Goal: Transaction & Acquisition: Register for event/course

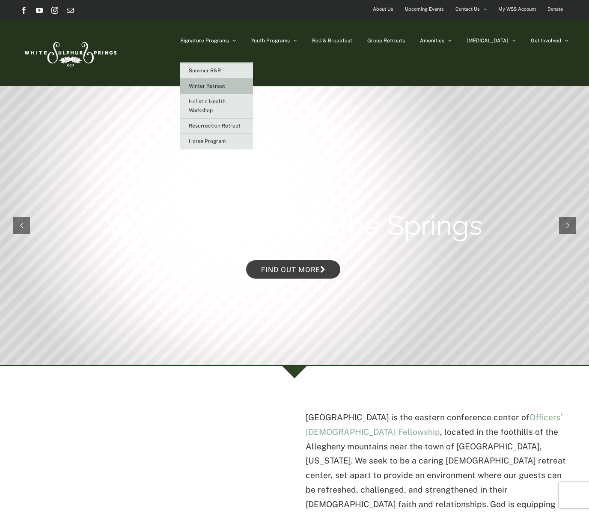
click at [225, 84] on span "Winter Retreat" at bounding box center [207, 86] width 36 height 6
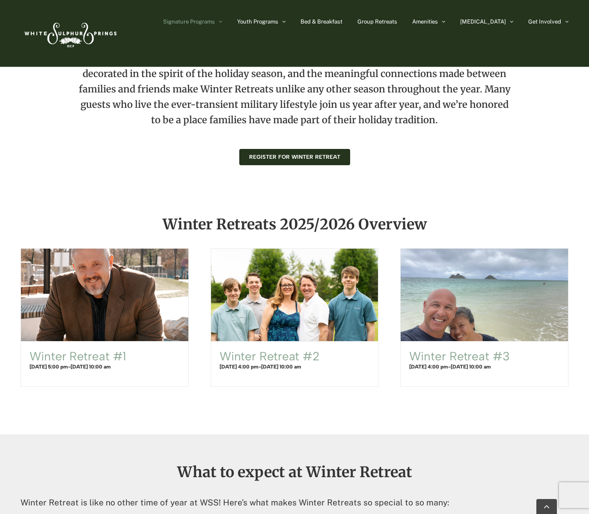
scroll to position [390, 0]
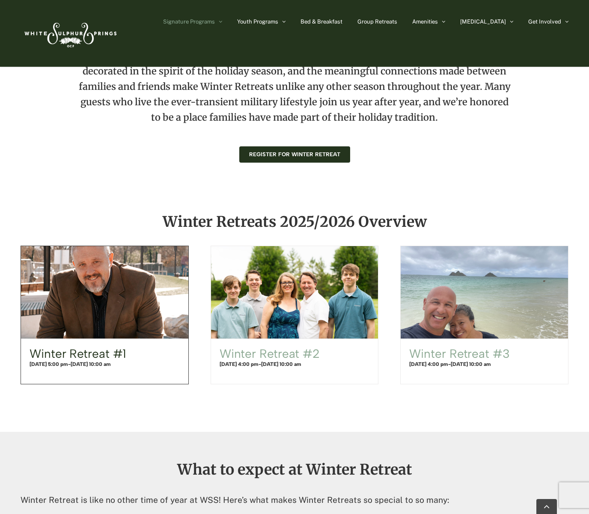
click at [122, 359] on link "Winter Retreat #1" at bounding box center [78, 353] width 97 height 15
click at [122, 350] on link "Winter Retreat #1" at bounding box center [78, 353] width 97 height 15
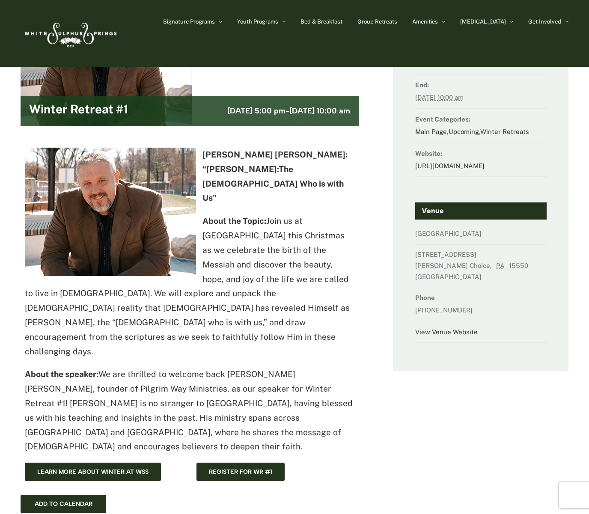
scroll to position [49, 0]
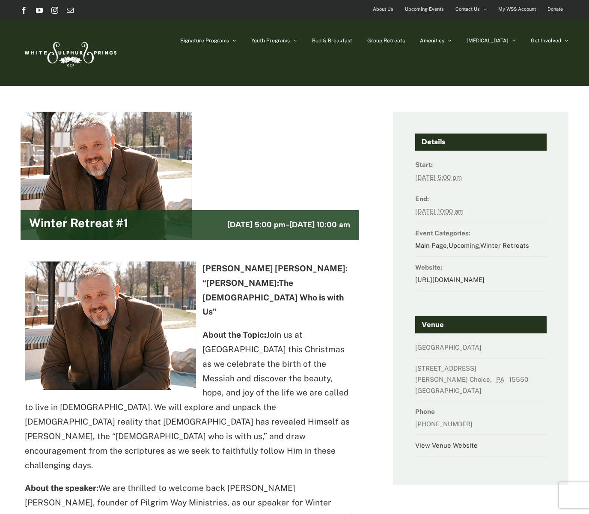
click at [313, 358] on p "About the Topic: Join us at White Sulphur Springs this Christmas as we celebrat…" at bounding box center [190, 400] width 330 height 145
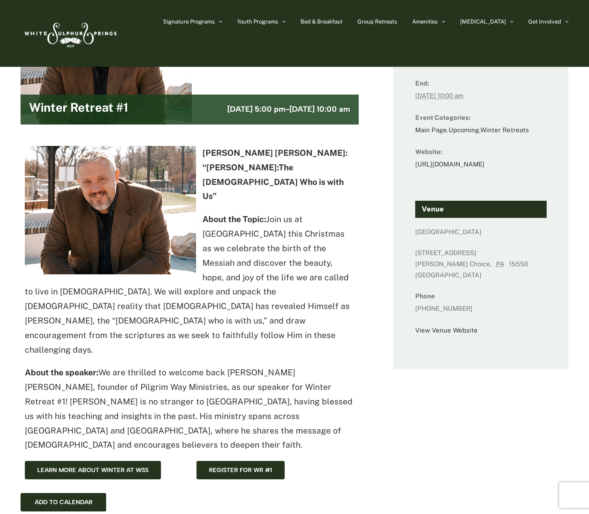
scroll to position [51, 0]
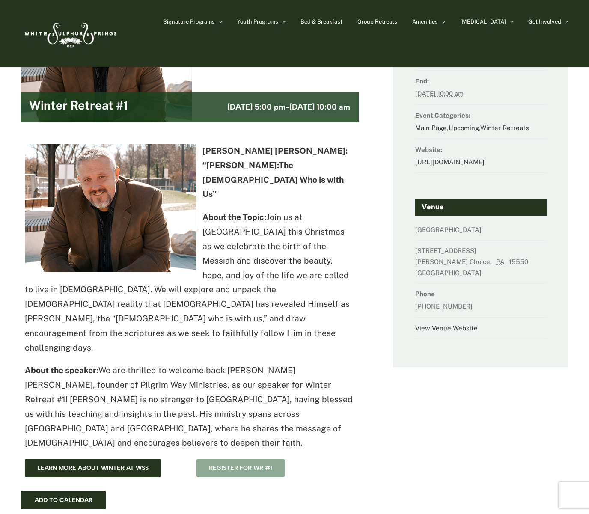
click at [236, 459] on link "Register for WR #1" at bounding box center [240, 468] width 88 height 18
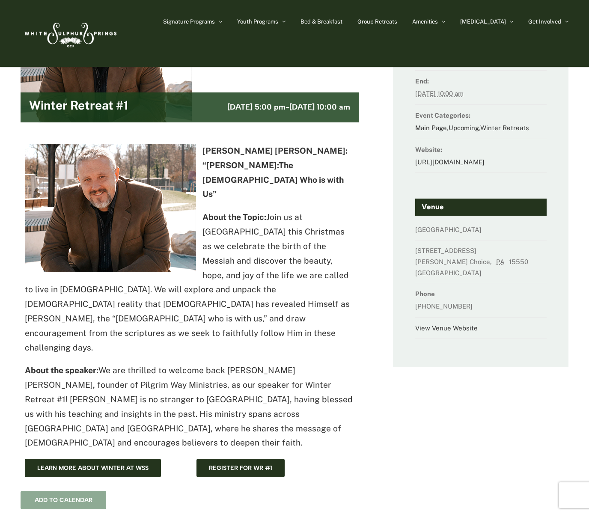
click at [80, 497] on button "Add to calendar" at bounding box center [64, 500] width 58 height 7
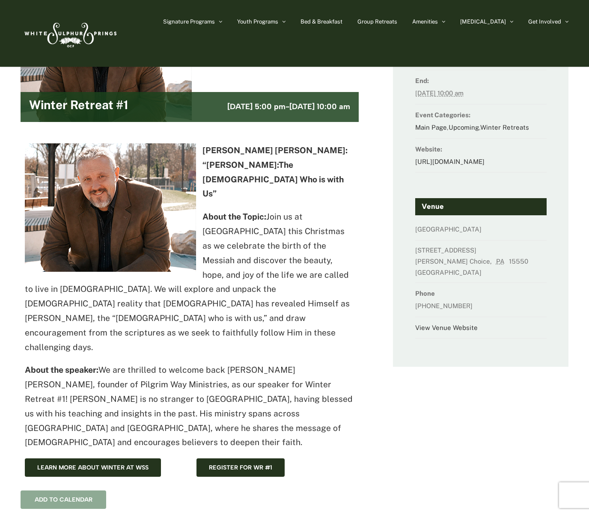
click at [79, 491] on div "Add to calendar" at bounding box center [64, 500] width 86 height 18
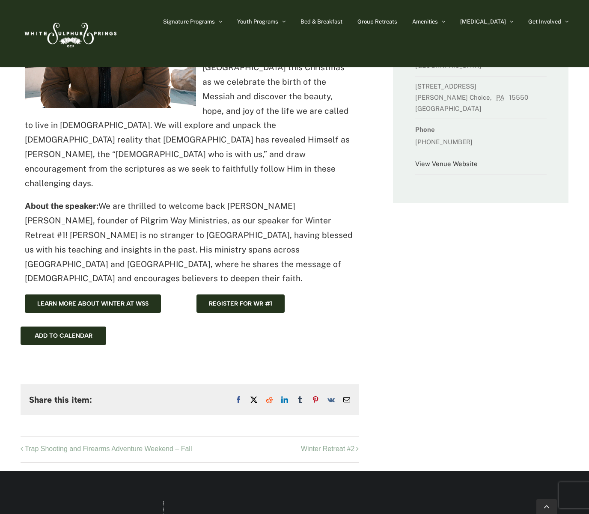
scroll to position [246, 0]
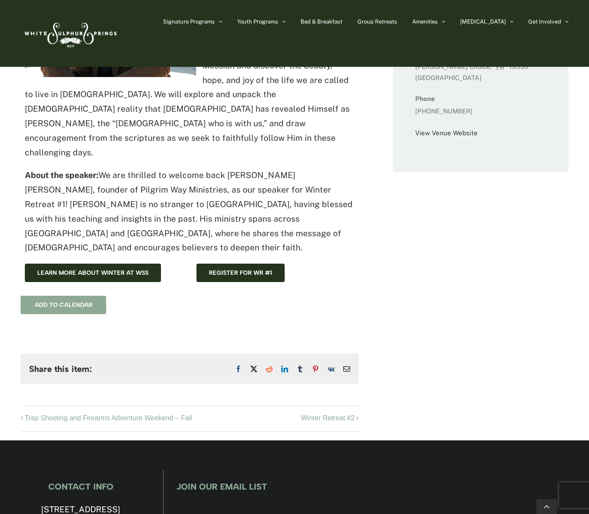
click at [65, 301] on button "Add to calendar" at bounding box center [64, 304] width 58 height 7
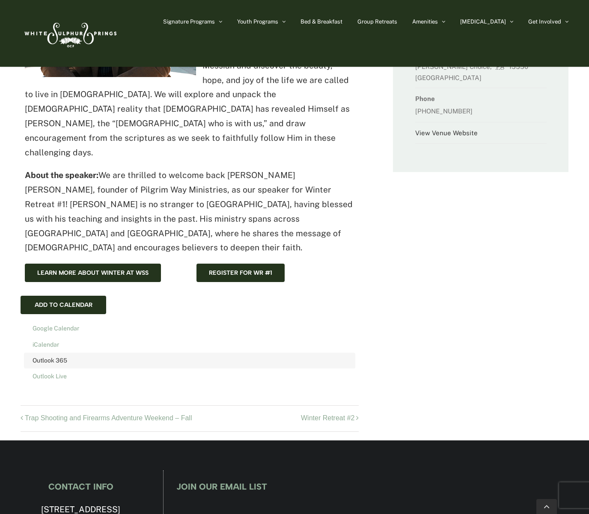
click at [48, 354] on link "Outlook 365" at bounding box center [190, 360] width 328 height 12
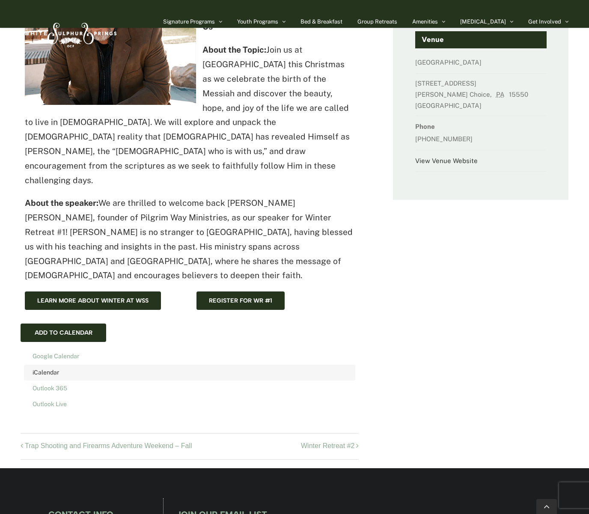
click at [311, 366] on link "iCalendar" at bounding box center [190, 372] width 328 height 12
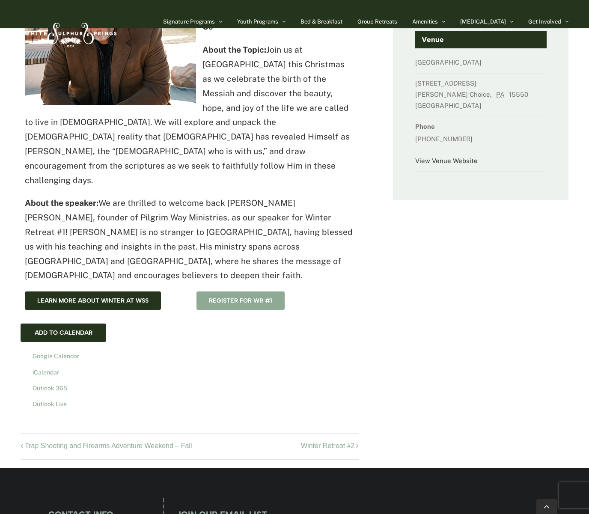
click at [274, 292] on link "Register for WR #1" at bounding box center [240, 301] width 88 height 18
click at [231, 297] on span "Register for WR #1" at bounding box center [240, 300] width 63 height 7
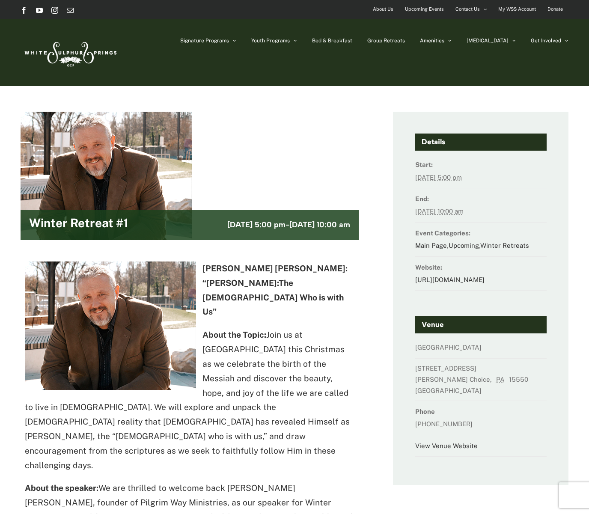
scroll to position [0, 0]
